Goal: Task Accomplishment & Management: Manage account settings

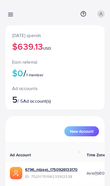
click at [10, 14] on icon at bounding box center [11, 15] width 6 height 6
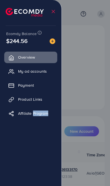
click at [88, 91] on div at bounding box center [55, 112] width 110 height 224
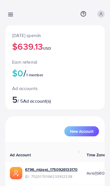
click at [12, 12] on icon at bounding box center [11, 15] width 6 height 6
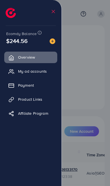
click at [83, 83] on div at bounding box center [55, 112] width 110 height 224
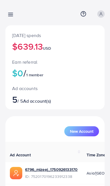
click at [11, 15] on icon at bounding box center [11, 15] width 6 height 6
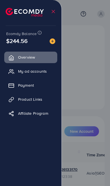
click at [49, 75] on link "My ad accounts" at bounding box center [30, 71] width 53 height 11
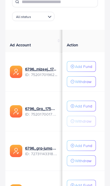
scroll to position [79, 0]
click at [89, 70] on button "Add Fund" at bounding box center [81, 66] width 29 height 11
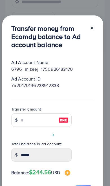
click at [93, 30] on icon at bounding box center [91, 28] width 4 height 4
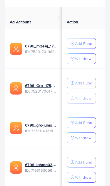
click at [83, 82] on p "Add Fund" at bounding box center [83, 83] width 17 height 7
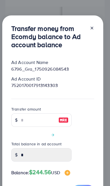
click at [93, 30] on icon at bounding box center [91, 28] width 4 height 4
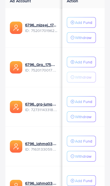
scroll to position [124, 0]
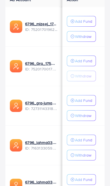
click at [82, 102] on p "Add Fund" at bounding box center [83, 100] width 17 height 7
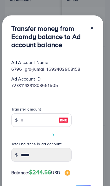
click at [96, 28] on div "Transfer money from Ecomdy balance to Ad account balance Ad Account Name 6796_g…" at bounding box center [52, 110] width 101 height 191
click at [93, 30] on icon at bounding box center [91, 28] width 4 height 4
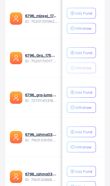
scroll to position [139, 0]
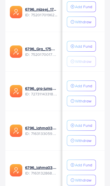
click at [80, 128] on p "Add Fund" at bounding box center [83, 125] width 17 height 7
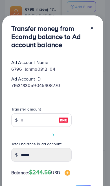
click at [97, 35] on div "Transfer money from Ecomdy balance to Ad account balance Ad Account Name 6796_l…" at bounding box center [52, 110] width 101 height 191
click at [95, 35] on div "Transfer money from Ecomdy balance to Ad account balance Ad Account Name 6796_l…" at bounding box center [52, 110] width 101 height 191
click at [94, 30] on icon at bounding box center [91, 28] width 4 height 4
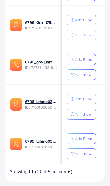
scroll to position [167, 0]
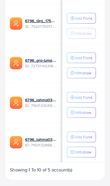
click at [82, 139] on p "Add Fund" at bounding box center [83, 137] width 17 height 7
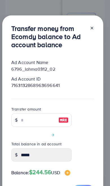
scroll to position [12, 0]
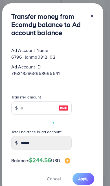
click at [98, 19] on div "Transfer money from Ecomdy balance to Ad account balance Ad Account Name 6796_l…" at bounding box center [52, 98] width 101 height 191
click at [94, 15] on icon at bounding box center [91, 16] width 4 height 4
